Goal: Information Seeking & Learning: Learn about a topic

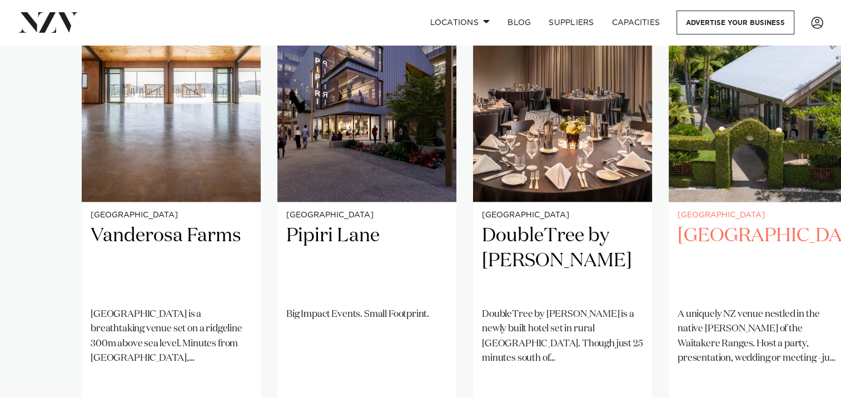
scroll to position [945, 0]
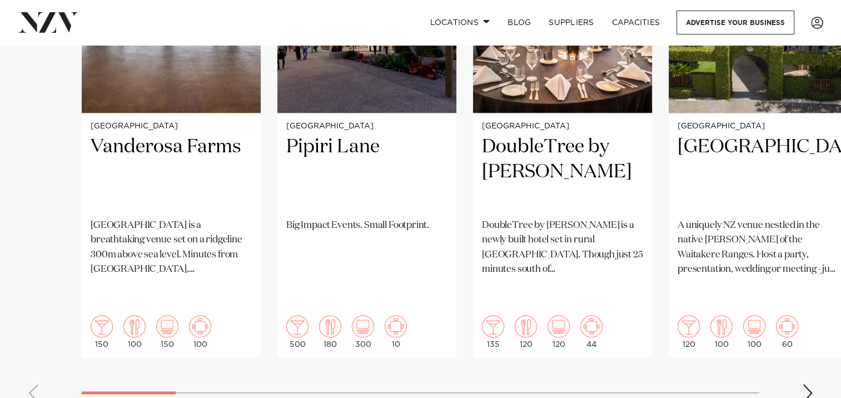
click at [807, 384] on div "Next slide" at bounding box center [807, 393] width 11 height 18
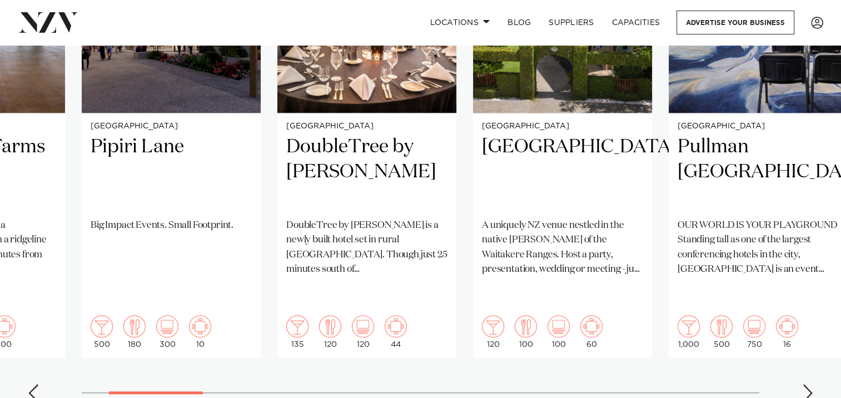
click at [807, 384] on div "Next slide" at bounding box center [807, 393] width 11 height 18
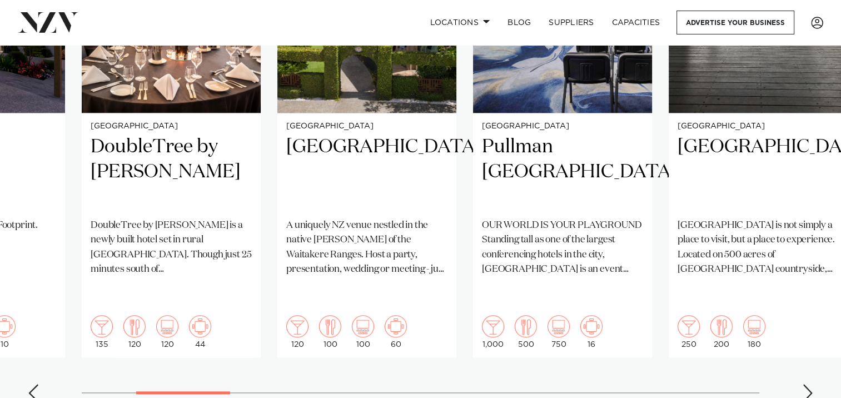
click at [807, 384] on div "Next slide" at bounding box center [807, 393] width 11 height 18
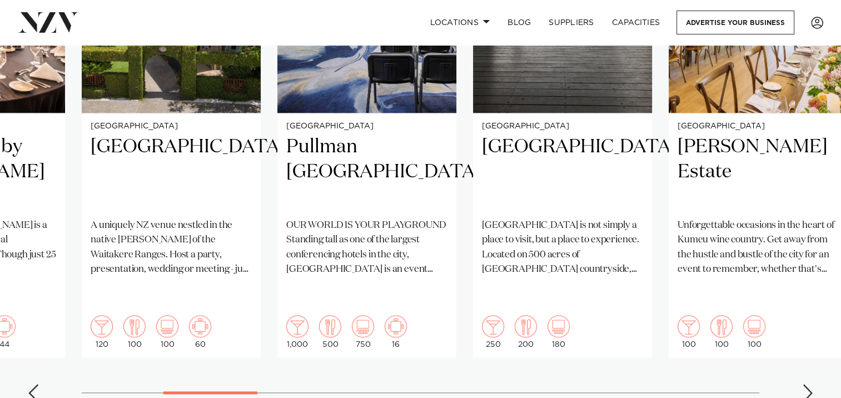
click at [810, 384] on div "Next slide" at bounding box center [807, 393] width 11 height 18
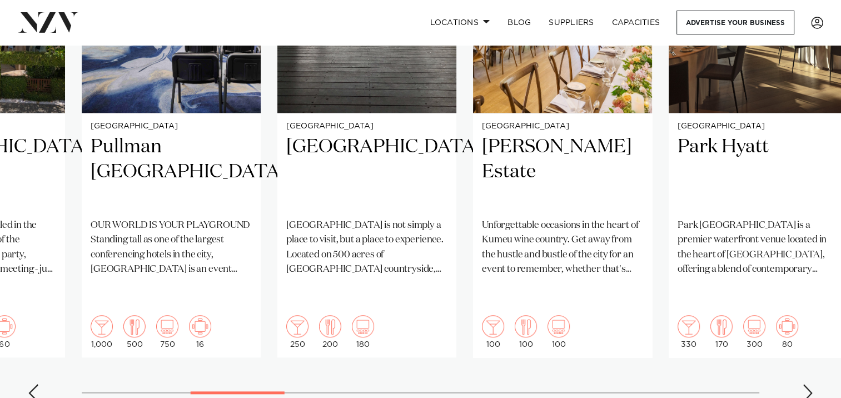
click at [810, 384] on div "Next slide" at bounding box center [807, 393] width 11 height 18
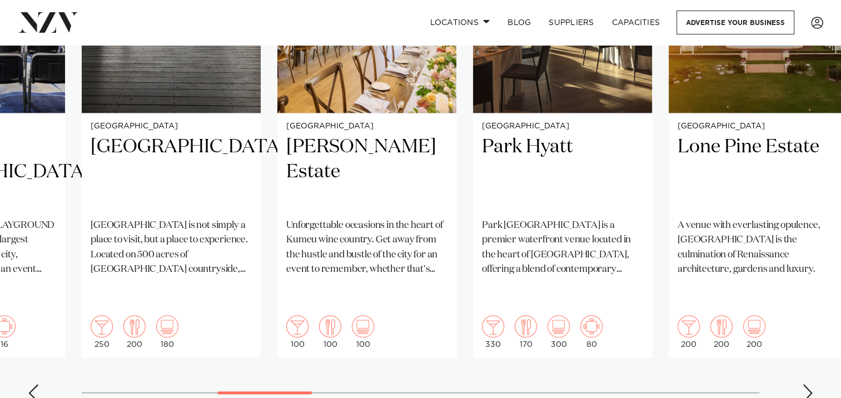
click at [794, 349] on swiper-container "Auckland Vanderosa Farms [GEOGRAPHIC_DATA] is a breathtaking venue set on a rid…" at bounding box center [420, 142] width 841 height 538
click at [802, 384] on div "Next slide" at bounding box center [807, 393] width 11 height 18
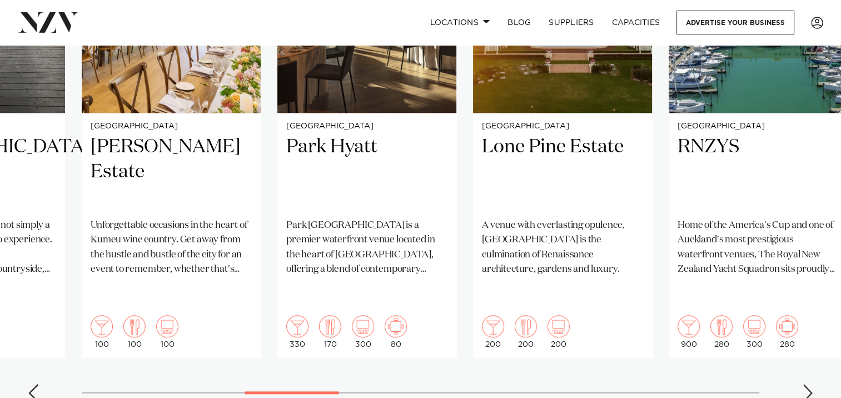
click at [802, 384] on div "Next slide" at bounding box center [807, 393] width 11 height 18
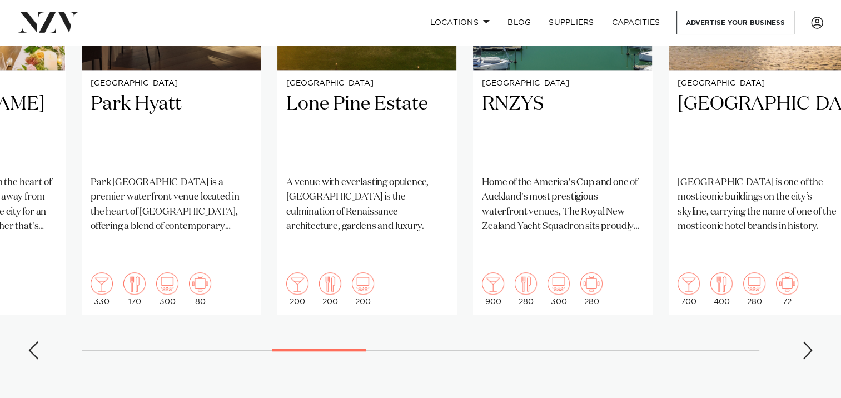
scroll to position [1001, 0]
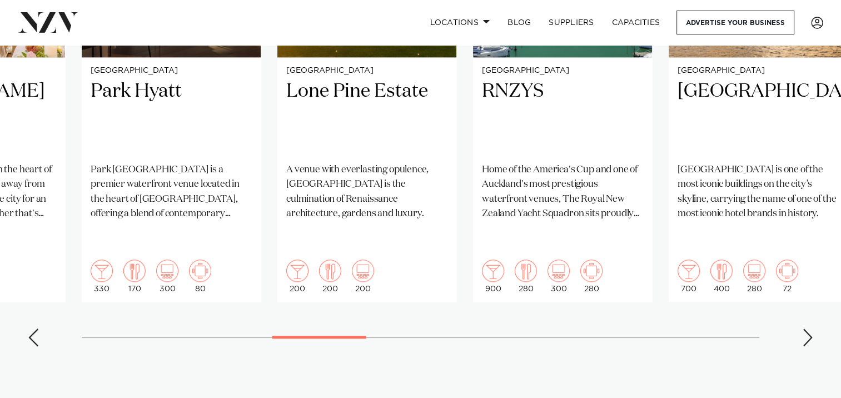
click at [816, 302] on swiper-container "Auckland Vanderosa Farms [GEOGRAPHIC_DATA] is a breathtaking venue set on a rid…" at bounding box center [420, 86] width 841 height 538
click at [809, 329] on div "Next slide" at bounding box center [807, 338] width 11 height 18
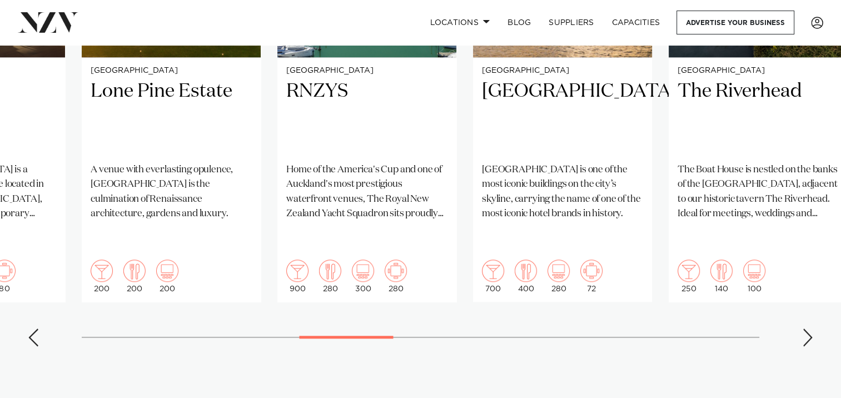
click at [809, 329] on div "Next slide" at bounding box center [807, 338] width 11 height 18
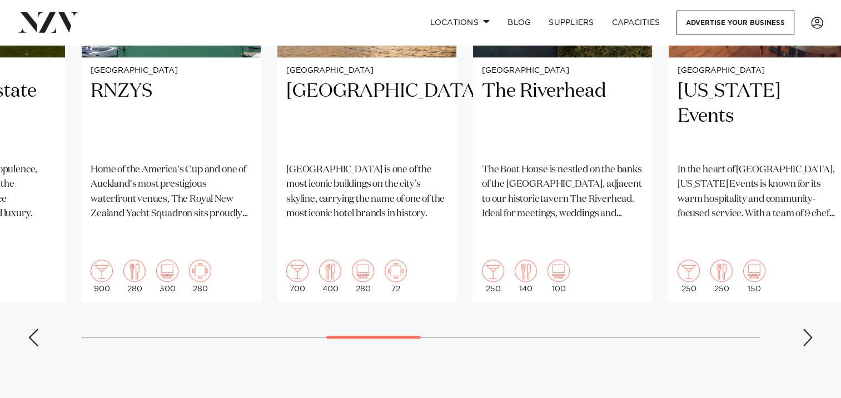
click at [809, 329] on div "Next slide" at bounding box center [807, 338] width 11 height 18
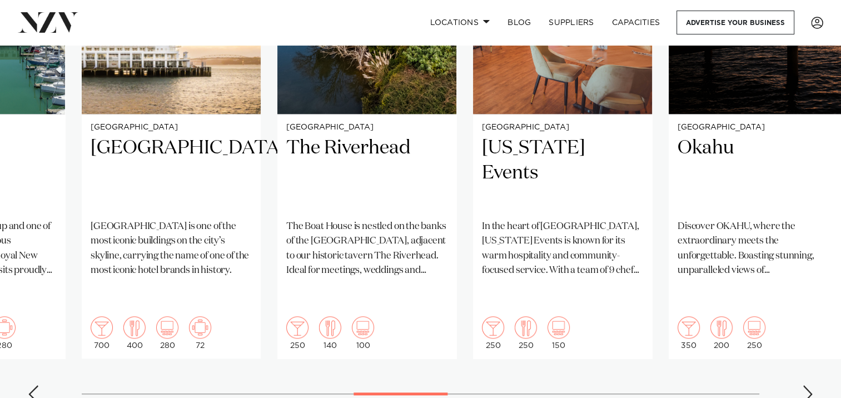
scroll to position [1056, 0]
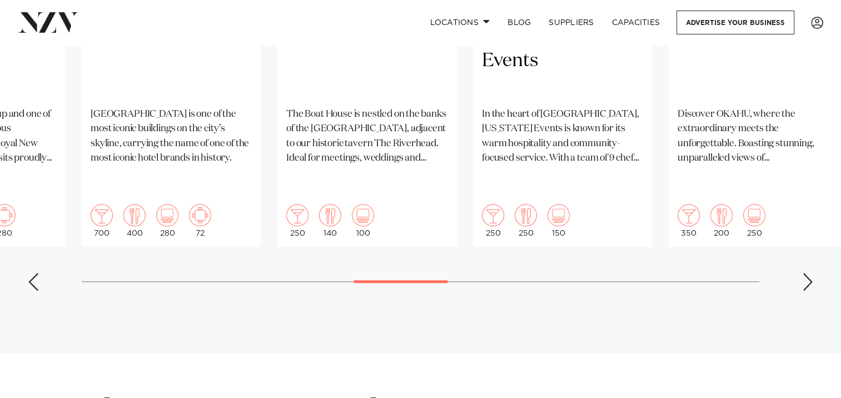
click at [808, 230] on swiper-container "Auckland Vanderosa Farms [GEOGRAPHIC_DATA] is a breathtaking venue set on a rid…" at bounding box center [420, 31] width 841 height 538
click at [807, 273] on div "Next slide" at bounding box center [807, 282] width 11 height 18
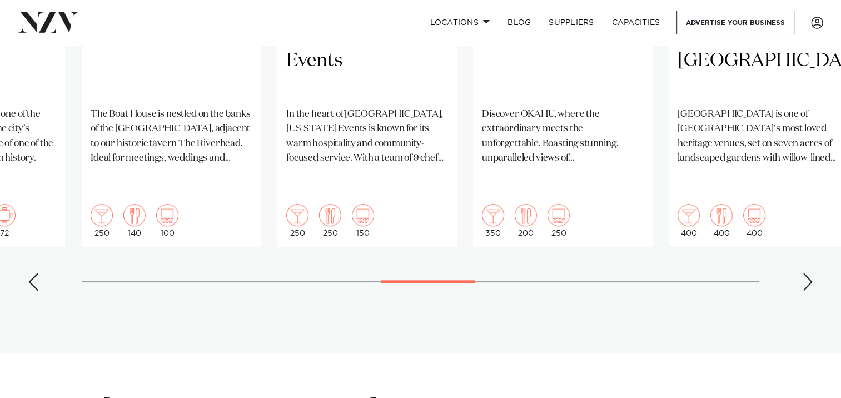
click at [807, 273] on div "Next slide" at bounding box center [807, 282] width 11 height 18
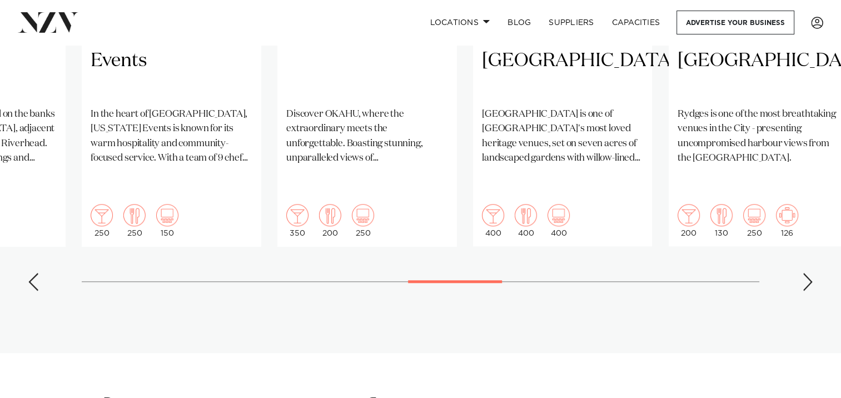
click at [807, 273] on div "Next slide" at bounding box center [807, 282] width 11 height 18
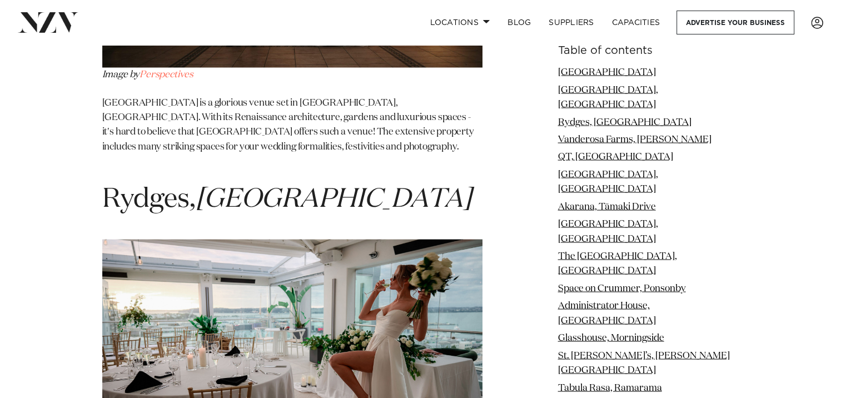
scroll to position [2223, 0]
